Goal: Task Accomplishment & Management: Use online tool/utility

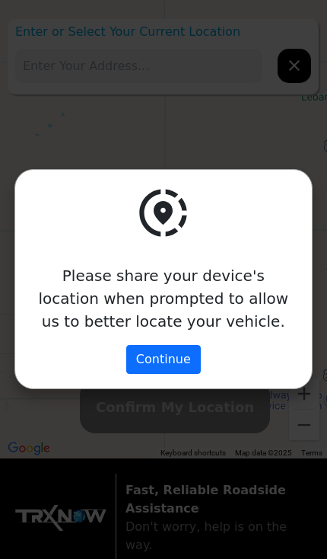
click at [143, 349] on button "Continue" at bounding box center [163, 359] width 75 height 29
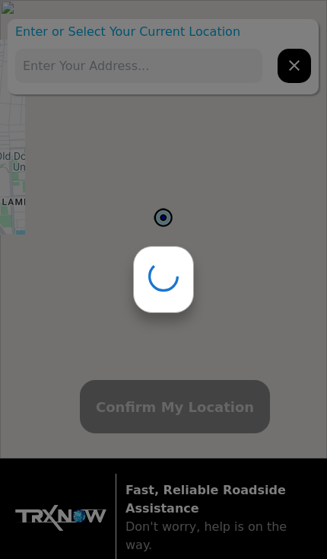
type input "812 W 38th St, Norfolk, VA 23508, USA"
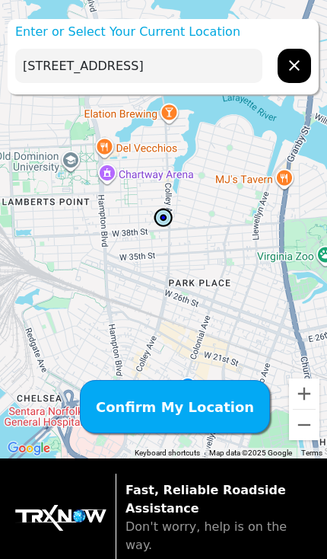
click at [151, 399] on span "Confirm My Location" at bounding box center [175, 407] width 158 height 21
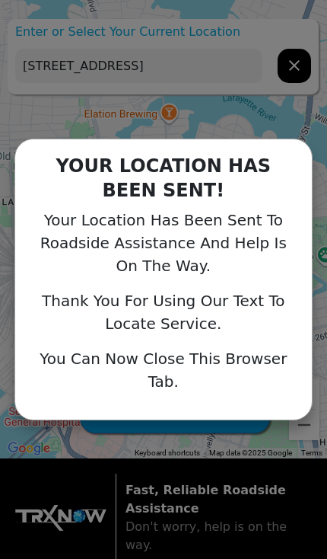
click at [283, 126] on div "YOUR LOCATION HAS BEEN SENT! Your Location Has Been Sent To Roadside Assistance…" at bounding box center [163, 279] width 327 height 559
click at [258, 225] on div "Your Location Has Been Sent To Roadside Assistance And Help Is On The Way." at bounding box center [163, 243] width 267 height 69
click at [268, 122] on div "YOUR LOCATION HAS BEEN SENT! Your Location Has Been Sent To Roadside Assistance…" at bounding box center [163, 279] width 327 height 559
click at [293, 60] on div "YOUR LOCATION HAS BEEN SENT! Your Location Has Been Sent To Roadside Assistance…" at bounding box center [163, 279] width 327 height 559
click at [235, 119] on div "YOUR LOCATION HAS BEEN SENT! Your Location Has Been Sent To Roadside Assistance…" at bounding box center [163, 279] width 327 height 559
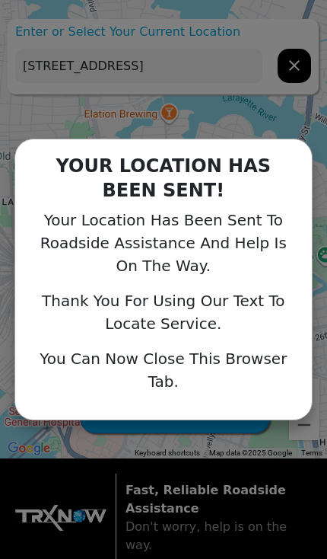
click at [208, 91] on div "YOUR LOCATION HAS BEEN SENT! Your Location Has Been Sent To Roadside Assistance…" at bounding box center [163, 279] width 327 height 559
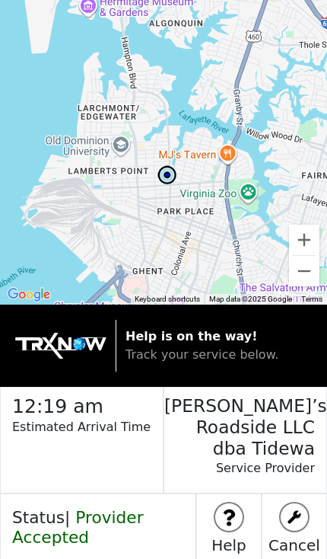
scroll to position [5, 0]
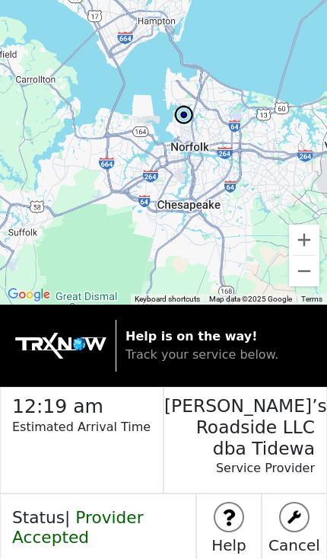
click at [301, 254] on button "Zoom in" at bounding box center [304, 240] width 30 height 30
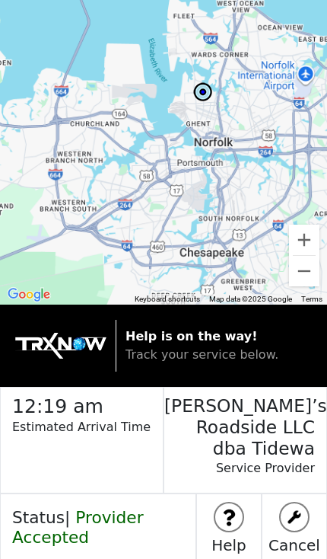
click at [301, 254] on button "Zoom in" at bounding box center [304, 240] width 30 height 30
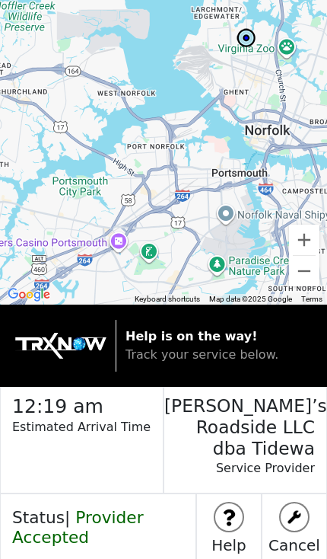
click at [296, 269] on button "Zoom out" at bounding box center [304, 271] width 30 height 30
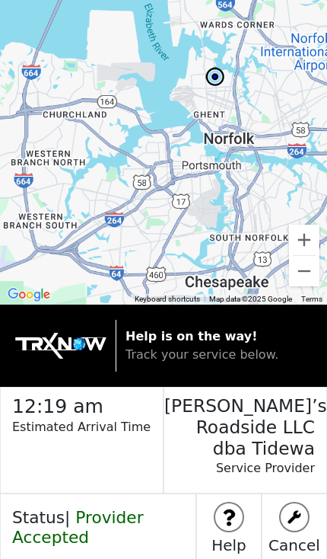
click at [286, 260] on div at bounding box center [163, 152] width 327 height 304
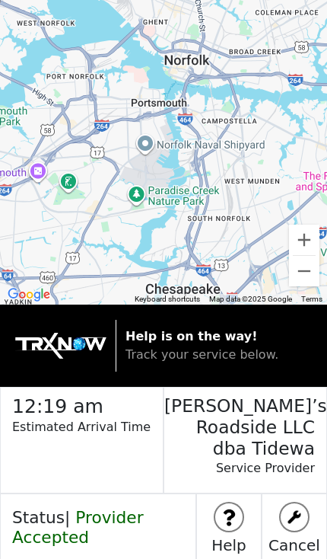
click at [292, 263] on button "Zoom out" at bounding box center [304, 271] width 30 height 30
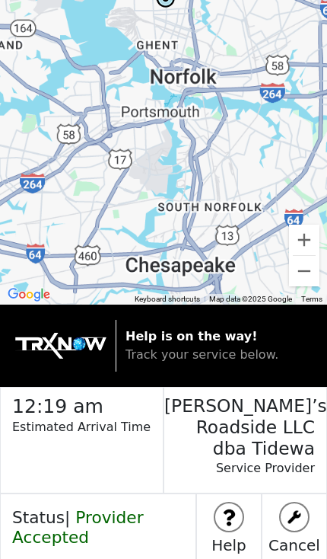
click at [288, 260] on div at bounding box center [163, 152] width 327 height 304
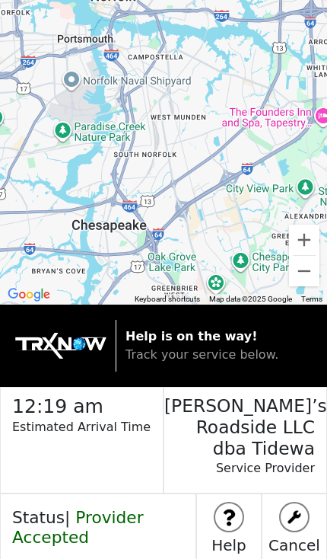
click at [294, 258] on button "Zoom out" at bounding box center [304, 271] width 30 height 30
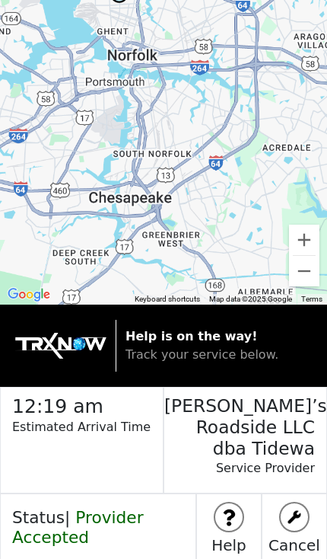
click at [288, 252] on div at bounding box center [163, 152] width 327 height 304
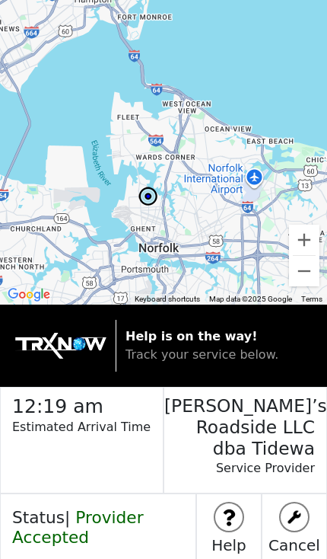
scroll to position [5, 0]
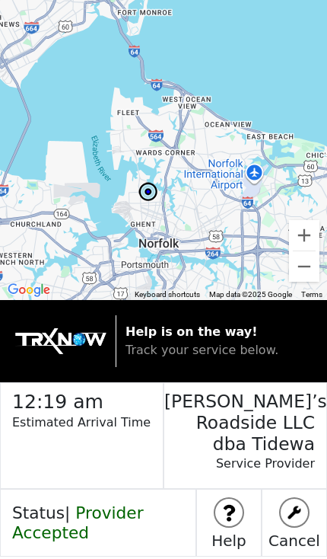
click at [241, 499] on img at bounding box center [228, 512] width 27 height 27
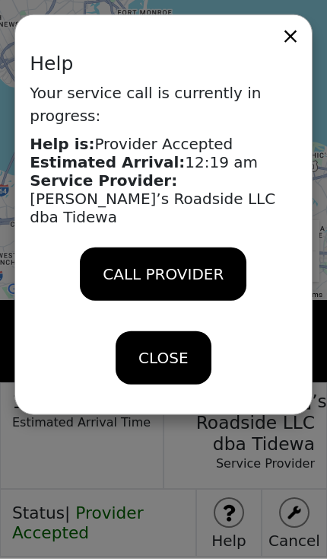
click at [179, 263] on span "CALL PROVIDER" at bounding box center [163, 274] width 121 height 23
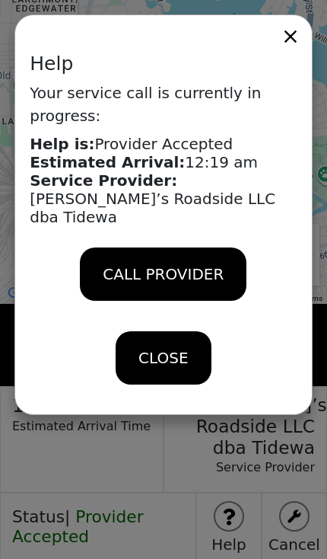
click at [178, 346] on span "CLOSE" at bounding box center [163, 357] width 49 height 23
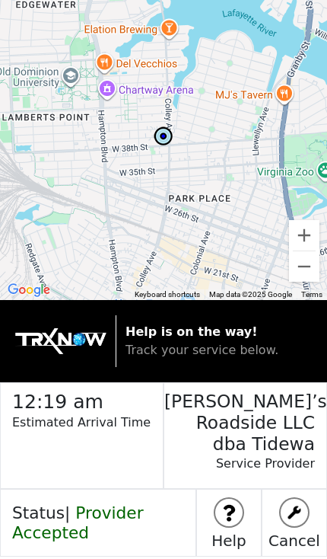
scroll to position [5, 0]
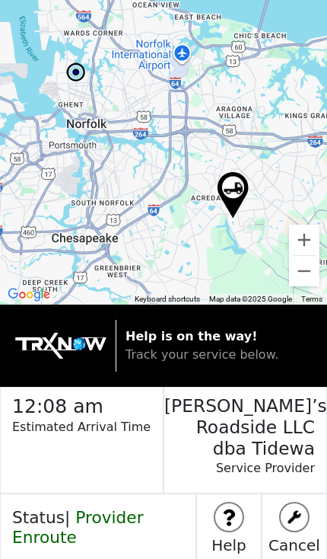
click at [298, 245] on button "Zoom in" at bounding box center [304, 240] width 30 height 30
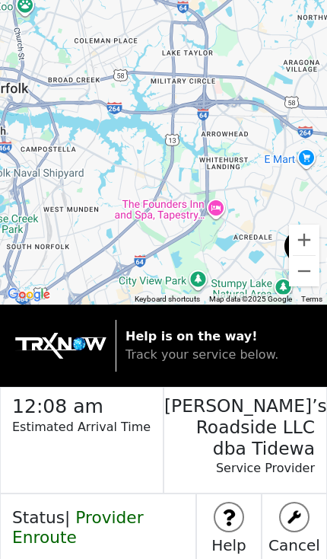
click at [312, 285] on button "Zoom out" at bounding box center [304, 271] width 30 height 30
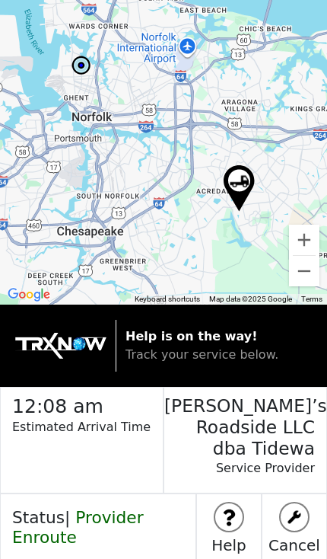
click at [307, 274] on button "Zoom out" at bounding box center [304, 271] width 30 height 30
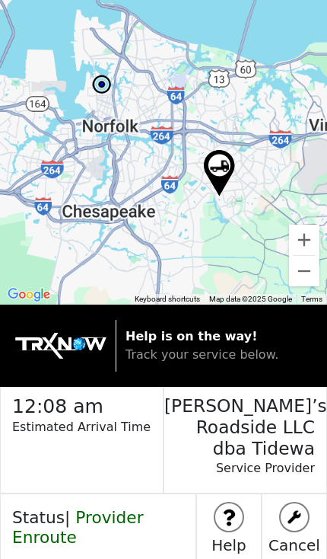
click at [306, 274] on button "Zoom out" at bounding box center [304, 271] width 30 height 30
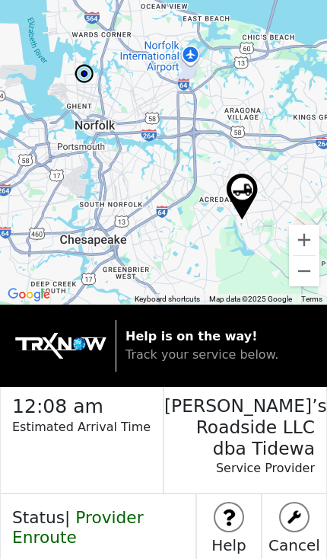
scroll to position [5, 0]
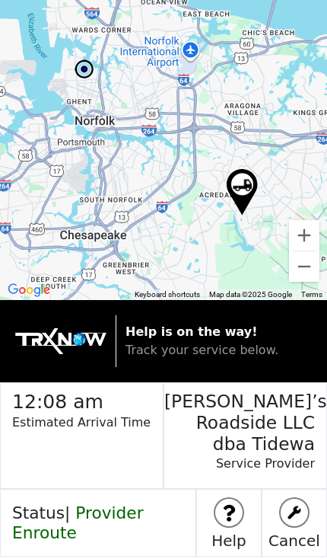
click at [299, 263] on button "Zoom out" at bounding box center [304, 266] width 30 height 30
